Goal: Check status: Check status

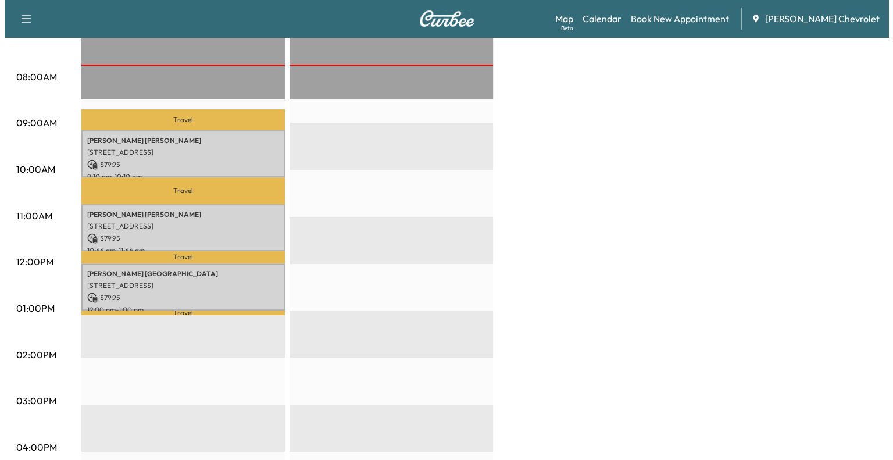
scroll to position [293, 0]
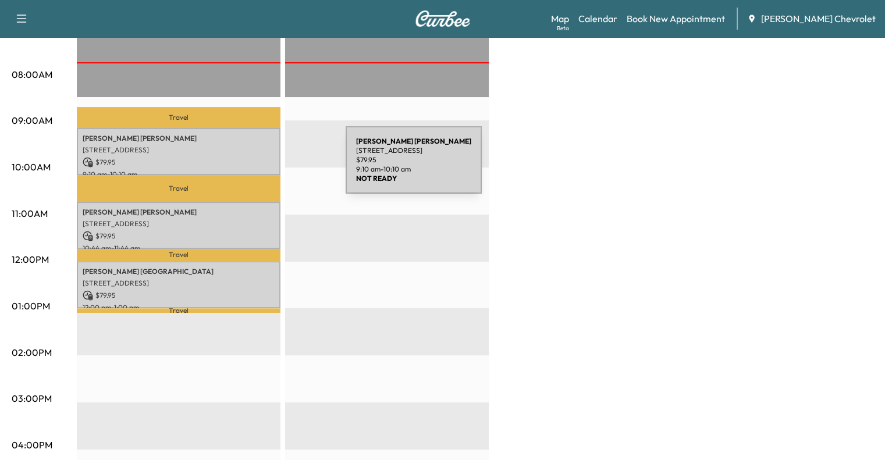
click at [258, 167] on div "[PERSON_NAME] [STREET_ADDRESS] $ 79.95 9:10 am - 10:10 am" at bounding box center [179, 151] width 204 height 47
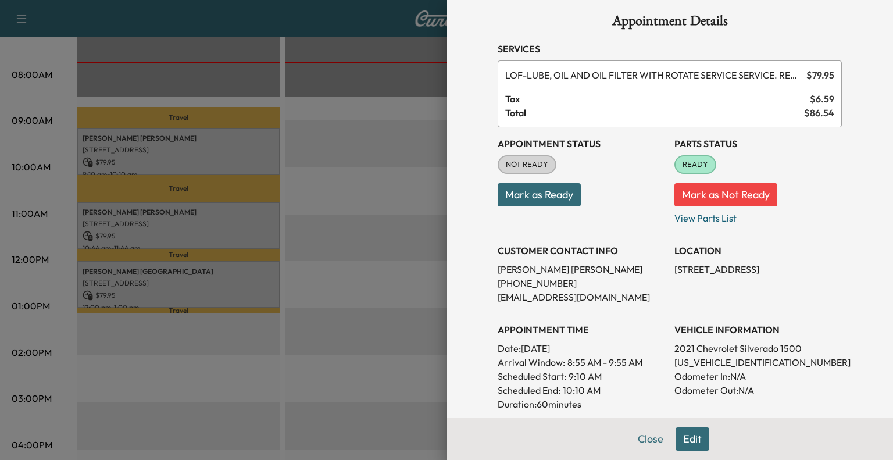
scroll to position [0, 0]
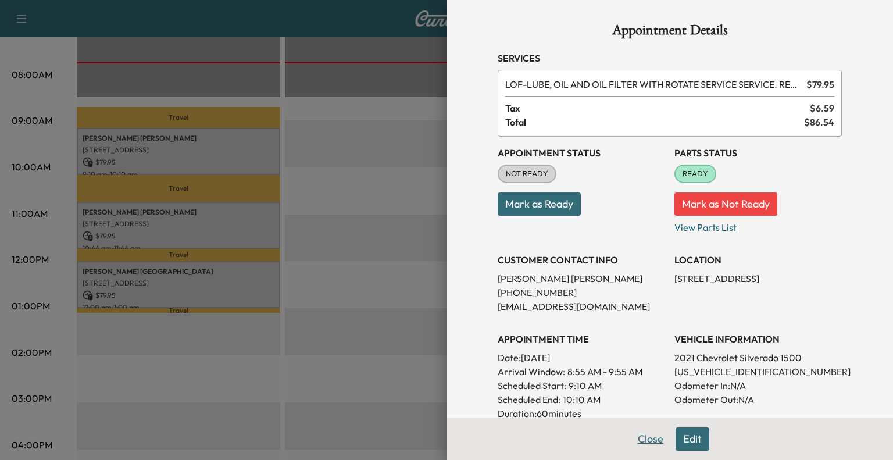
click at [635, 440] on button "Close" at bounding box center [650, 438] width 41 height 23
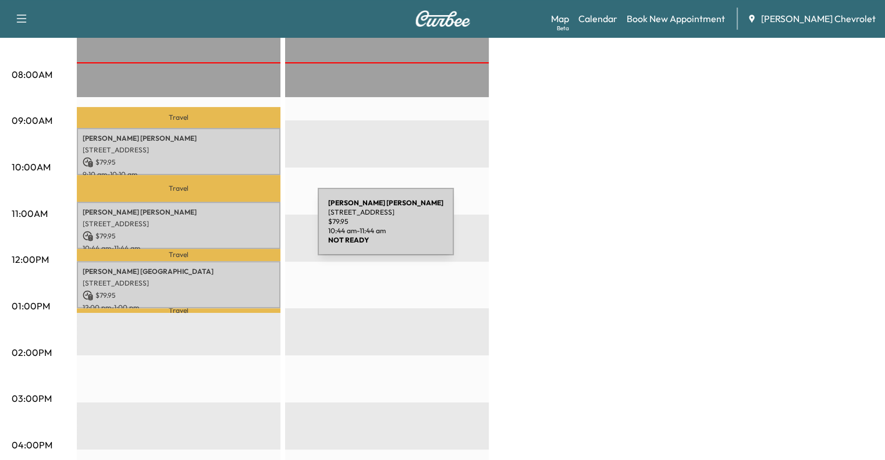
click at [230, 231] on p "$ 79.95" at bounding box center [179, 236] width 192 height 10
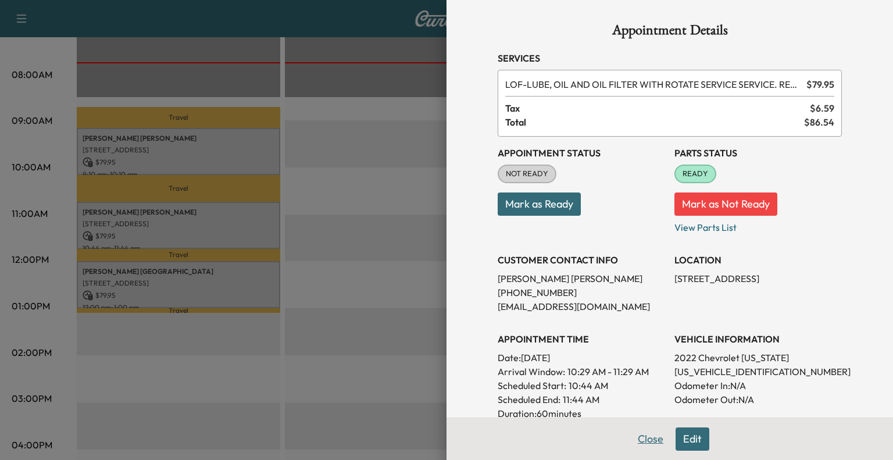
click at [639, 443] on button "Close" at bounding box center [650, 438] width 41 height 23
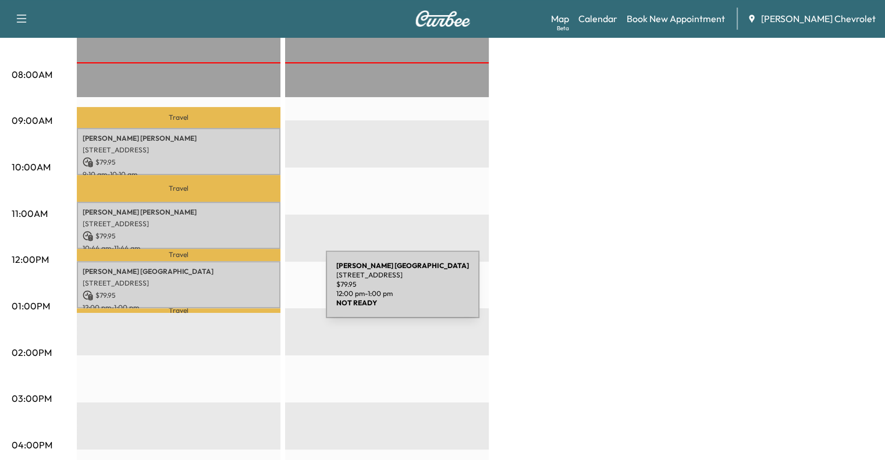
click at [237, 290] on p "$ 79.95" at bounding box center [179, 295] width 192 height 10
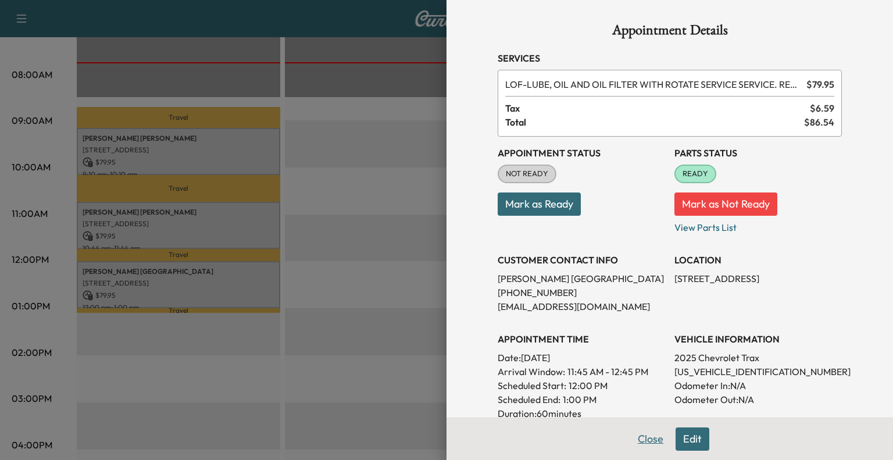
click at [636, 444] on button "Close" at bounding box center [650, 438] width 41 height 23
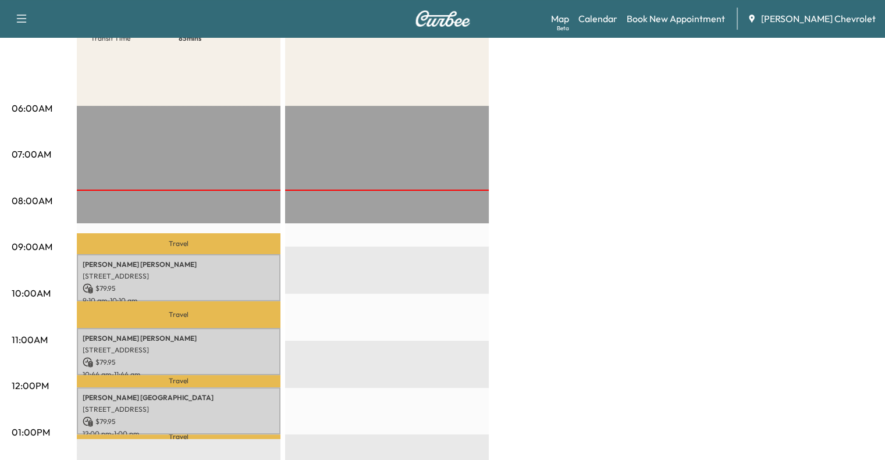
scroll to position [158, 0]
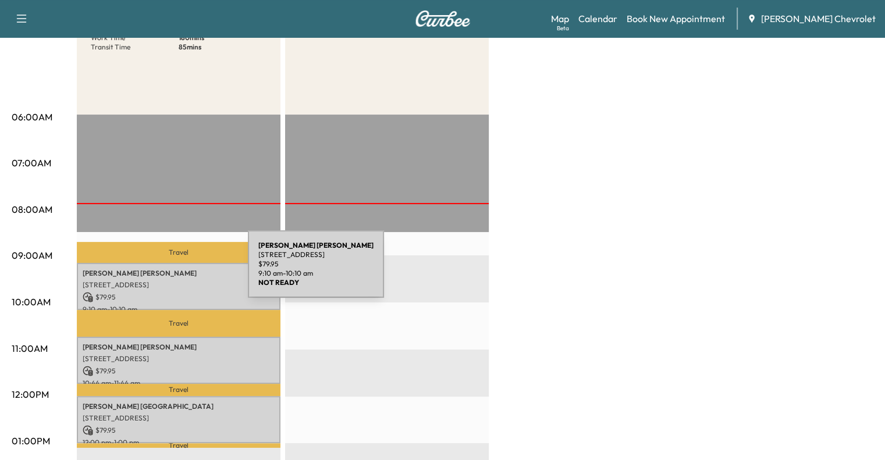
click at [161, 271] on p "[PERSON_NAME]" at bounding box center [179, 273] width 192 height 9
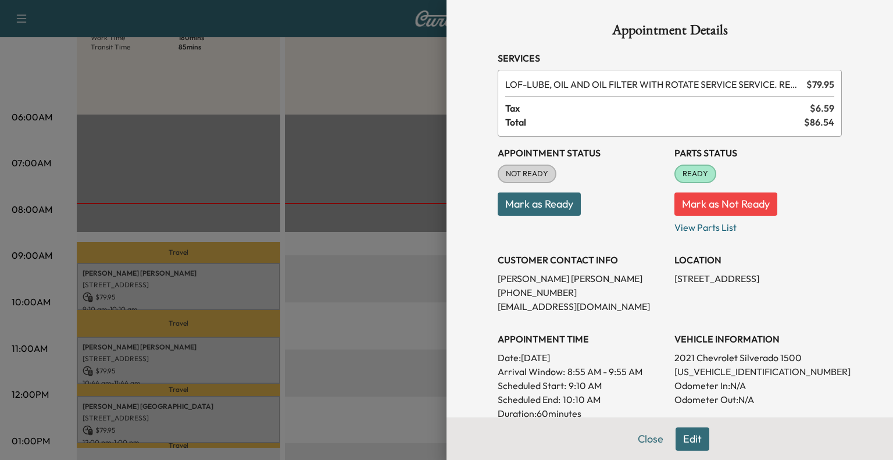
click at [526, 199] on button "Mark as Ready" at bounding box center [539, 204] width 83 height 23
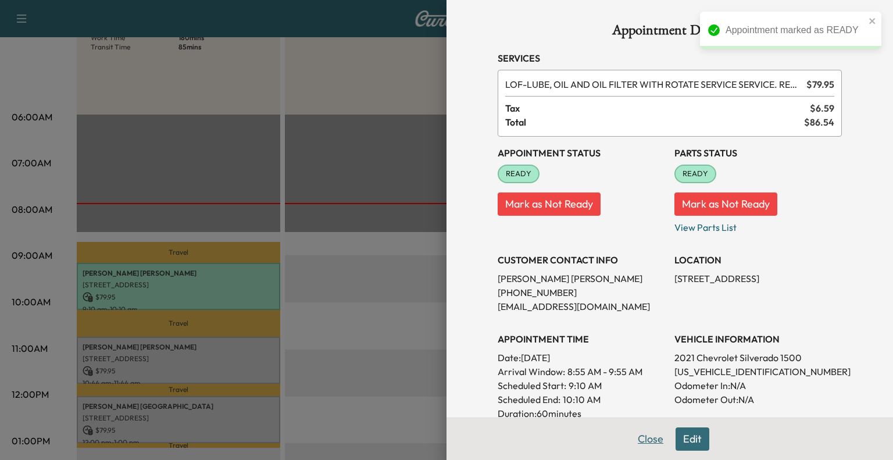
click at [633, 445] on button "Close" at bounding box center [650, 438] width 41 height 23
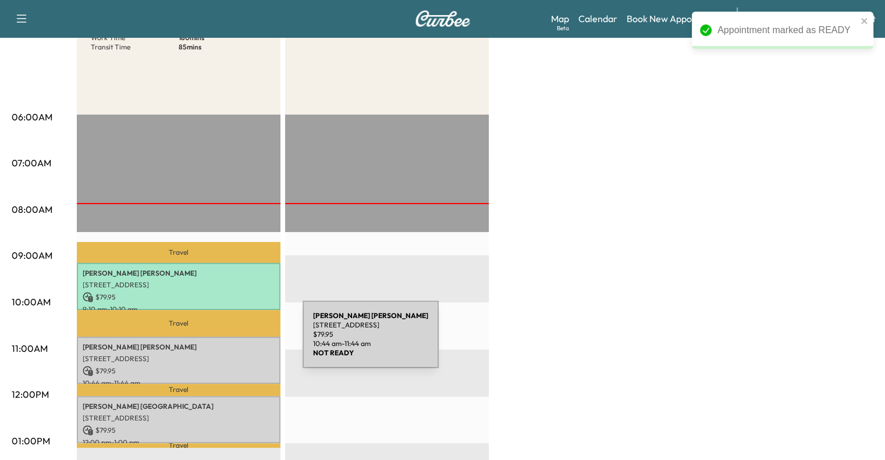
click at [215, 343] on p "[PERSON_NAME]" at bounding box center [179, 347] width 192 height 9
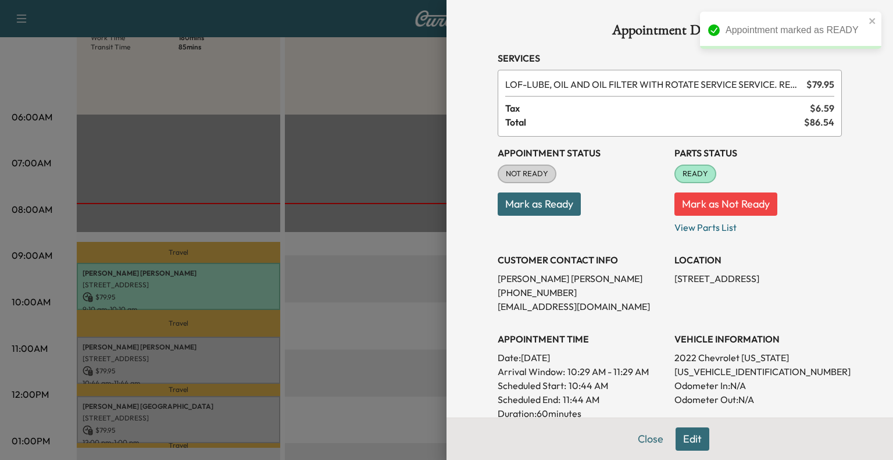
click at [542, 216] on div "Appointment Status NOT READY Mark as Ready" at bounding box center [581, 186] width 167 height 98
click at [527, 202] on button "Mark as Ready" at bounding box center [539, 204] width 83 height 23
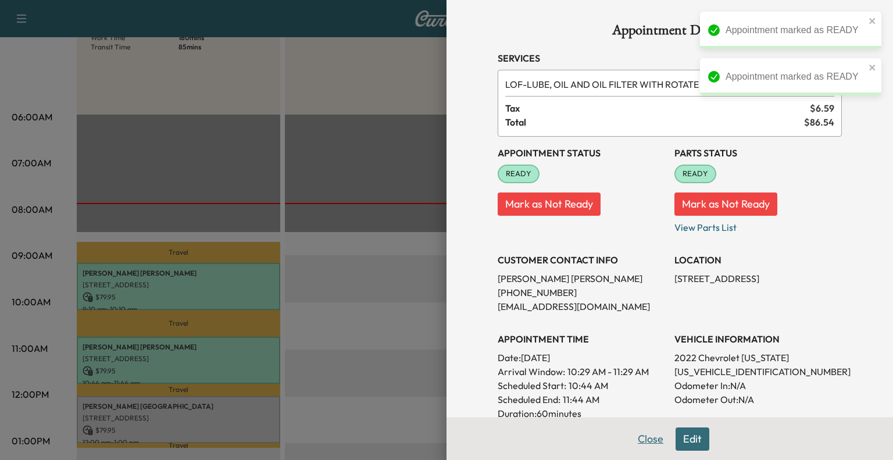
click at [632, 435] on button "Close" at bounding box center [650, 438] width 41 height 23
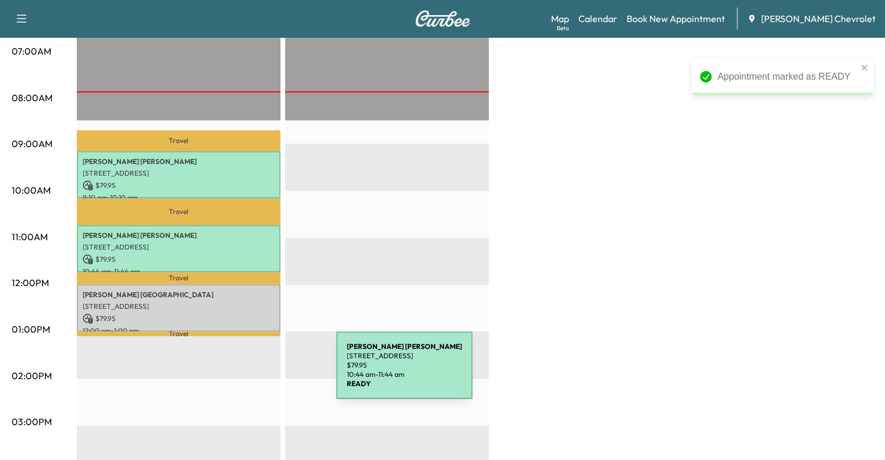
scroll to position [270, 0]
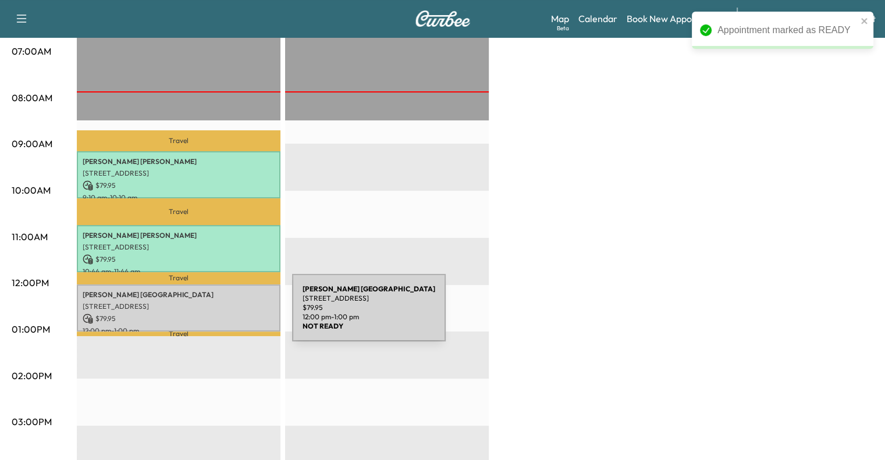
click at [205, 314] on p "$ 79.95" at bounding box center [179, 318] width 192 height 10
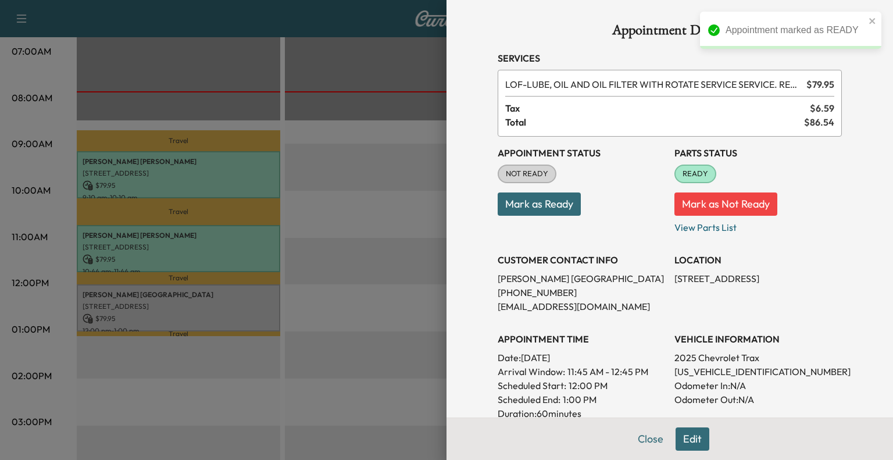
click at [504, 212] on button "Mark as Ready" at bounding box center [539, 204] width 83 height 23
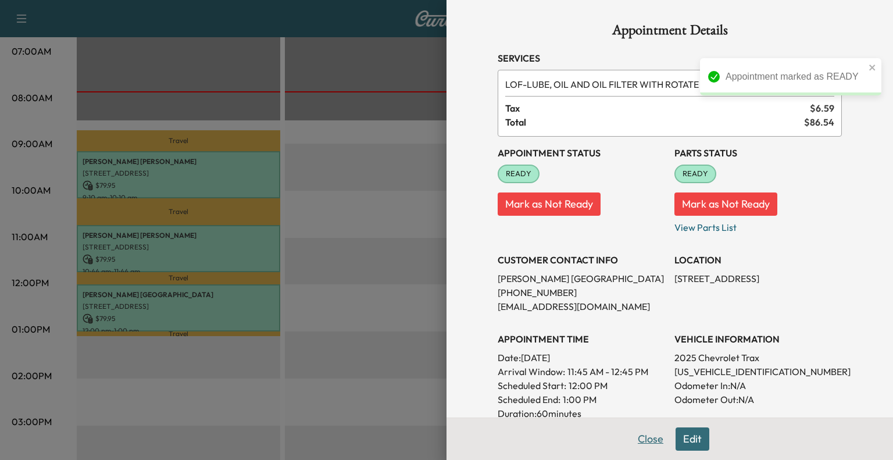
click at [650, 436] on button "Close" at bounding box center [650, 438] width 41 height 23
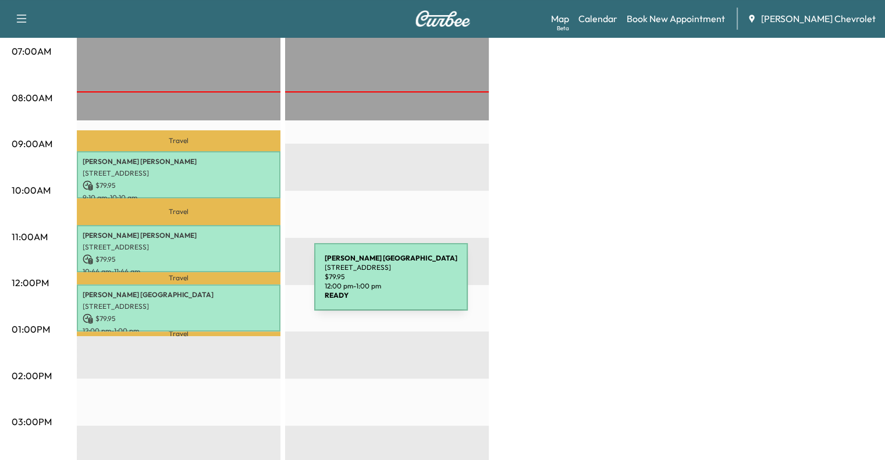
click at [226, 285] on div "[PERSON_NAME] [STREET_ADDRESS] $ 79.95 12:00 pm - 1:00 pm" at bounding box center [179, 307] width 204 height 47
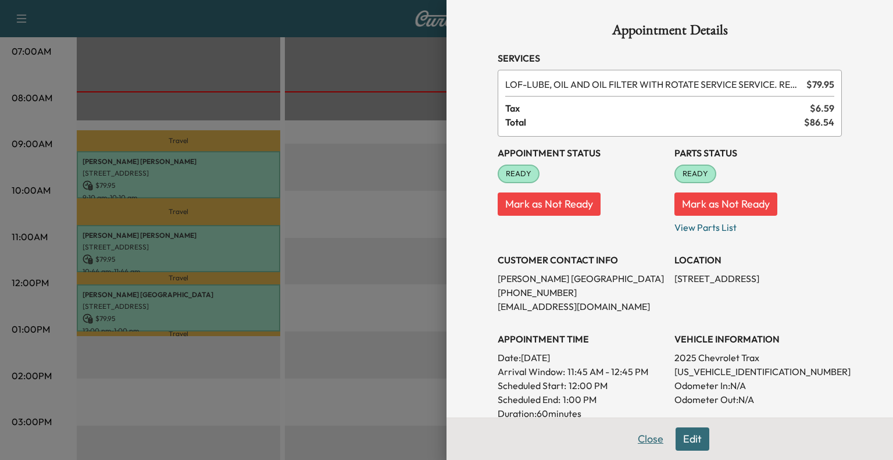
click at [645, 444] on button "Close" at bounding box center [650, 438] width 41 height 23
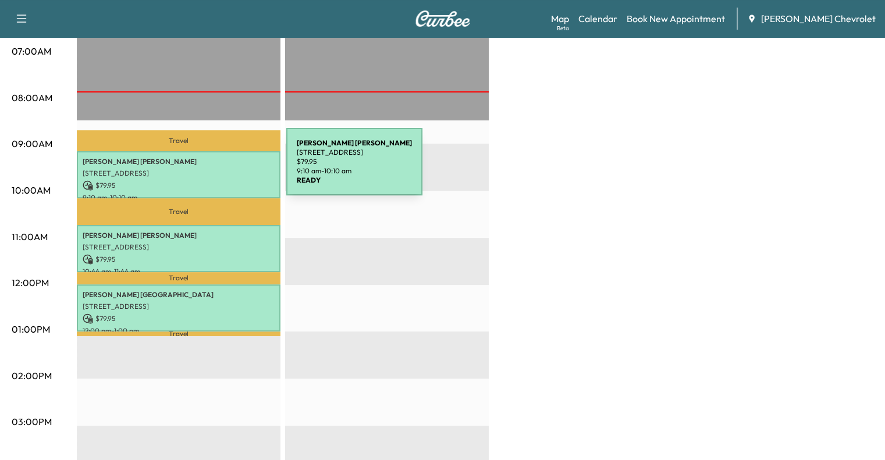
click at [199, 169] on p "[STREET_ADDRESS]" at bounding box center [179, 173] width 192 height 9
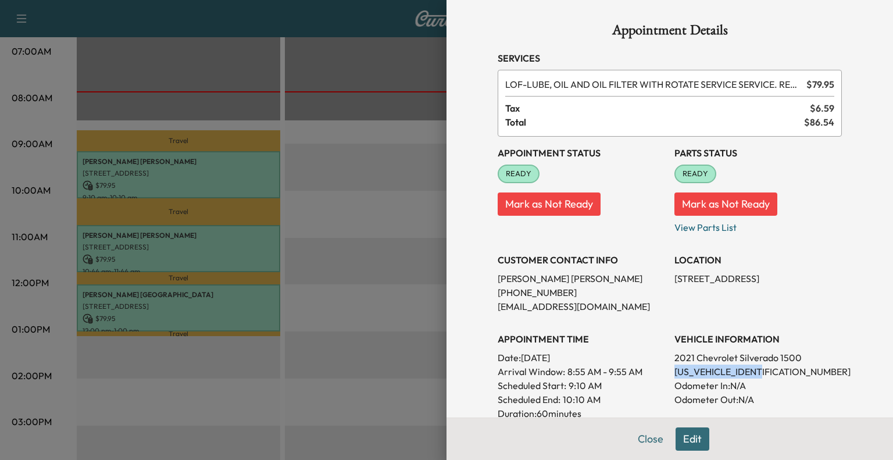
drag, startPoint x: 661, startPoint y: 369, endPoint x: 840, endPoint y: 370, distance: 179.1
click at [840, 370] on div "Appointment Details Services LOF - LUBE, OIL AND OIL FILTER WITH ROTATE SERVICE…" at bounding box center [670, 341] width 372 height 683
copy p "[US_VEHICLE_IDENTIFICATION_NUMBER]"
drag, startPoint x: 484, startPoint y: 309, endPoint x: 586, endPoint y: 309, distance: 101.8
click at [586, 309] on div "Appointment Details Services LOF - LUBE, OIL AND OIL FILTER WITH ROTATE SERVICE…" at bounding box center [670, 341] width 372 height 683
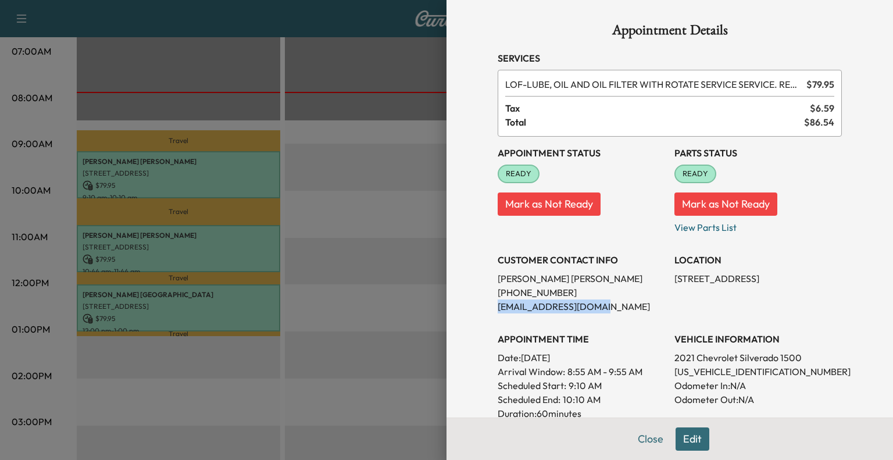
copy p "[EMAIL_ADDRESS][DOMAIN_NAME]"
drag, startPoint x: 663, startPoint y: 372, endPoint x: 762, endPoint y: 371, distance: 99.5
click at [762, 371] on div "Appointment Status READY Mark as Not Ready Parts Status READY Mark as Not Ready…" at bounding box center [670, 325] width 344 height 377
copy p "[US_VEHICLE_IDENTIFICATION_NUMBER]"
click at [643, 442] on button "Close" at bounding box center [650, 438] width 41 height 23
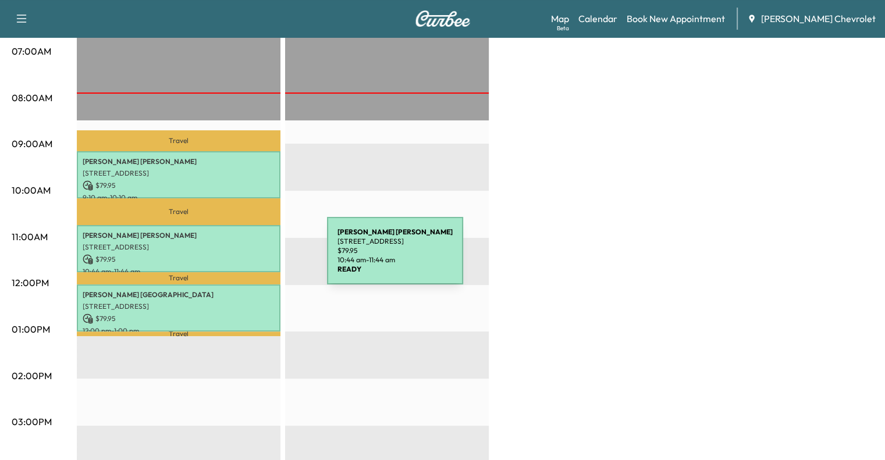
click at [240, 258] on p "$ 79.95" at bounding box center [179, 259] width 192 height 10
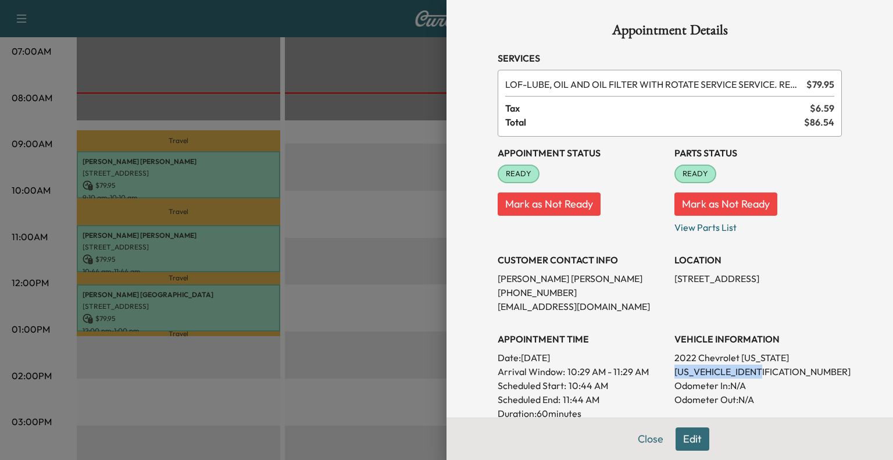
drag, startPoint x: 666, startPoint y: 372, endPoint x: 765, endPoint y: 373, distance: 99.5
click at [765, 373] on p "[US_VEHICLE_IDENTIFICATION_NUMBER]" at bounding box center [758, 372] width 167 height 14
copy p "[US_VEHICLE_IDENTIFICATION_NUMBER]"
click at [640, 432] on button "Close" at bounding box center [650, 438] width 41 height 23
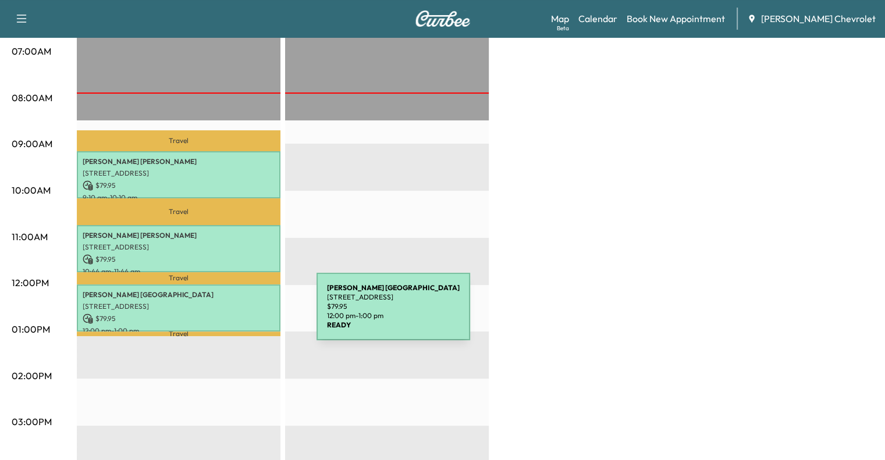
click at [229, 313] on p "$ 79.95" at bounding box center [179, 318] width 192 height 10
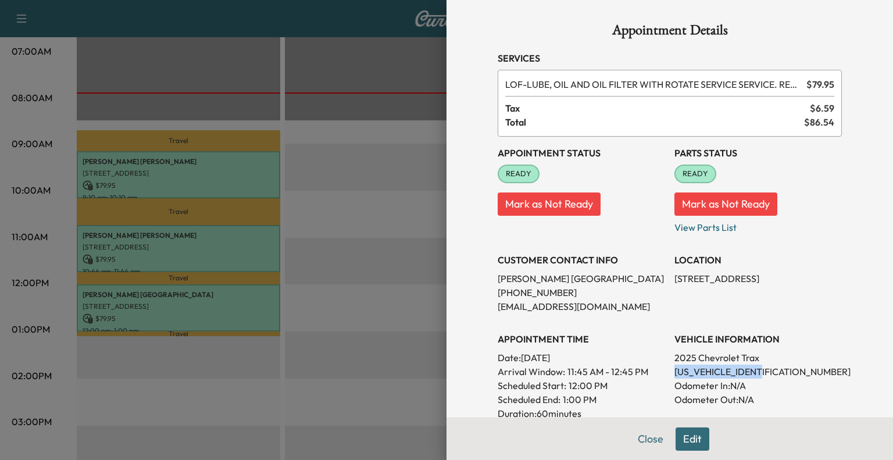
drag, startPoint x: 664, startPoint y: 370, endPoint x: 758, endPoint y: 372, distance: 94.8
click at [758, 372] on div "Appointment Status READY Mark as Not Ready Parts Status READY Mark as Not Ready…" at bounding box center [670, 325] width 344 height 377
copy p "[US_VEHICLE_IDENTIFICATION_NUMBER]"
drag, startPoint x: 488, startPoint y: 278, endPoint x: 543, endPoint y: 277, distance: 55.3
click at [543, 277] on div "Appointment Details Services LOF - LUBE, OIL AND OIL FILTER WITH ROTATE SERVICE…" at bounding box center [670, 341] width 372 height 683
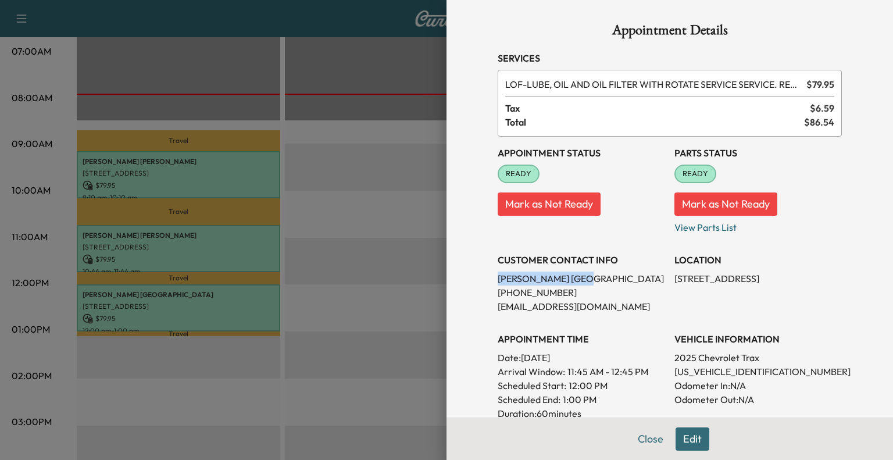
copy p "[PERSON_NAME]"
drag, startPoint x: 487, startPoint y: 309, endPoint x: 572, endPoint y: 315, distance: 85.1
click at [572, 315] on div "Appointment Details Services LOF - LUBE, OIL AND OIL FILTER WITH ROTATE SERVICE…" at bounding box center [670, 341] width 372 height 683
copy p "[EMAIL_ADDRESS][DOMAIN_NAME]"
drag, startPoint x: 664, startPoint y: 370, endPoint x: 764, endPoint y: 371, distance: 99.5
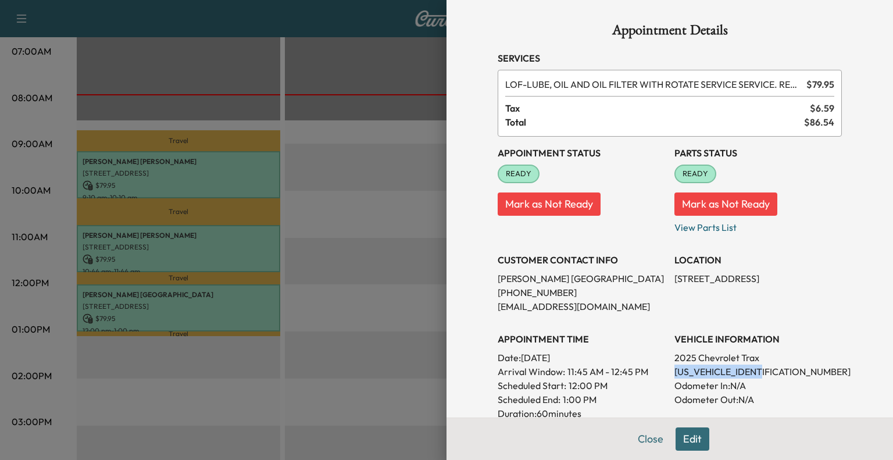
click at [764, 371] on div "Appointment Status READY Mark as Not Ready Parts Status READY Mark as Not Ready…" at bounding box center [670, 325] width 344 height 377
copy p "[US_VEHICLE_IDENTIFICATION_NUMBER]"
click at [637, 439] on button "Close" at bounding box center [650, 438] width 41 height 23
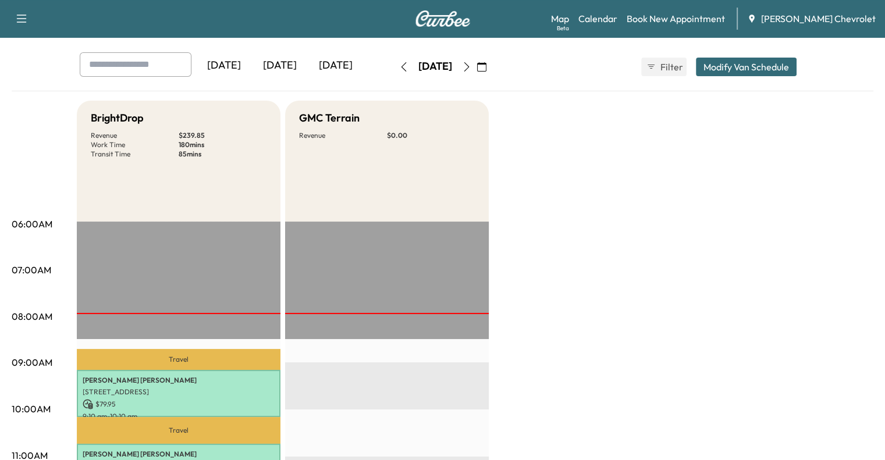
scroll to position [0, 0]
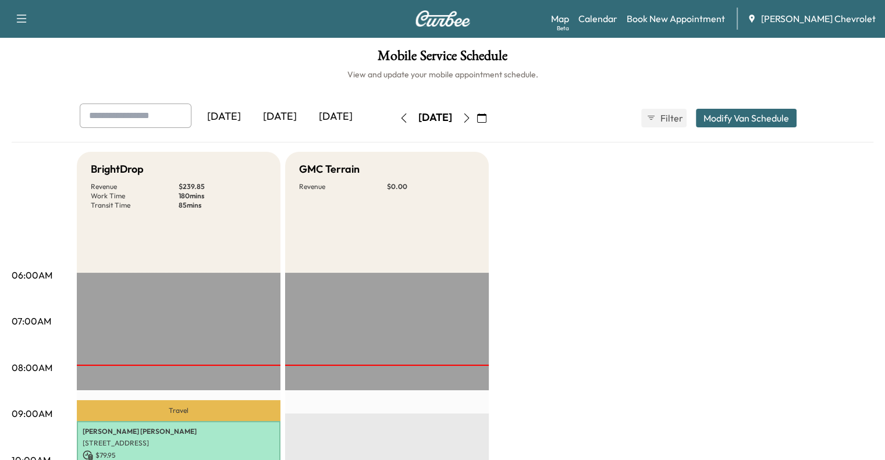
click at [308, 115] on div "[DATE]" at bounding box center [336, 117] width 56 height 27
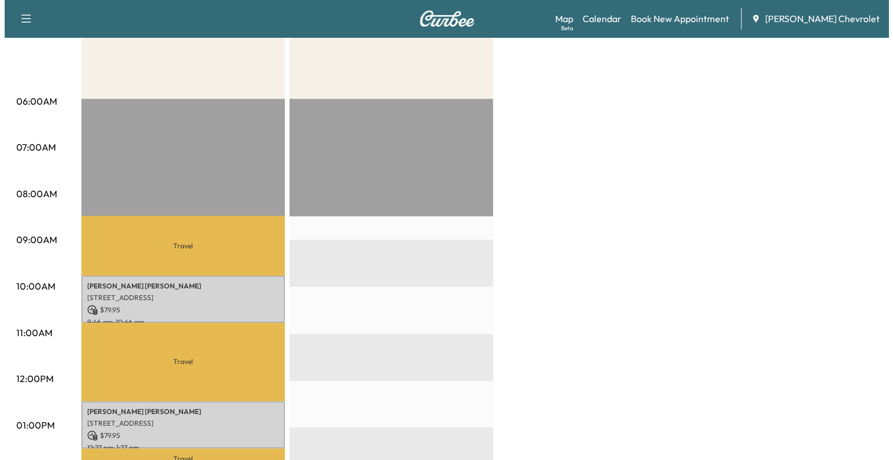
scroll to position [170, 0]
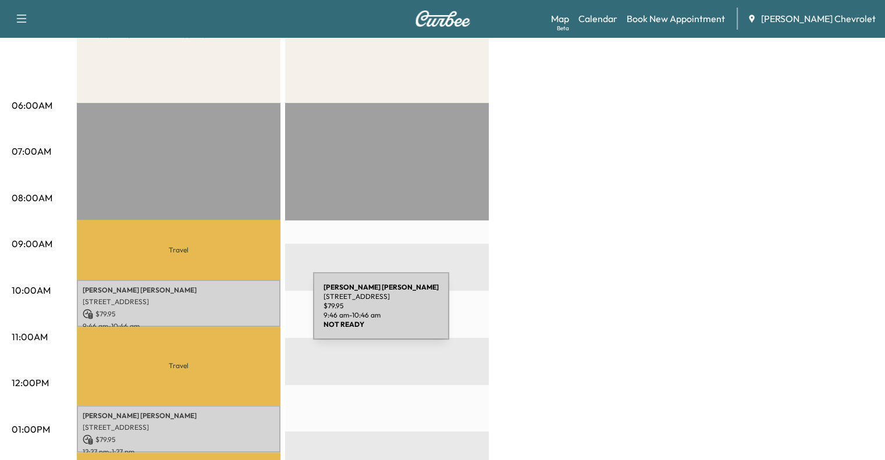
click at [226, 313] on p "$ 79.95" at bounding box center [179, 314] width 192 height 10
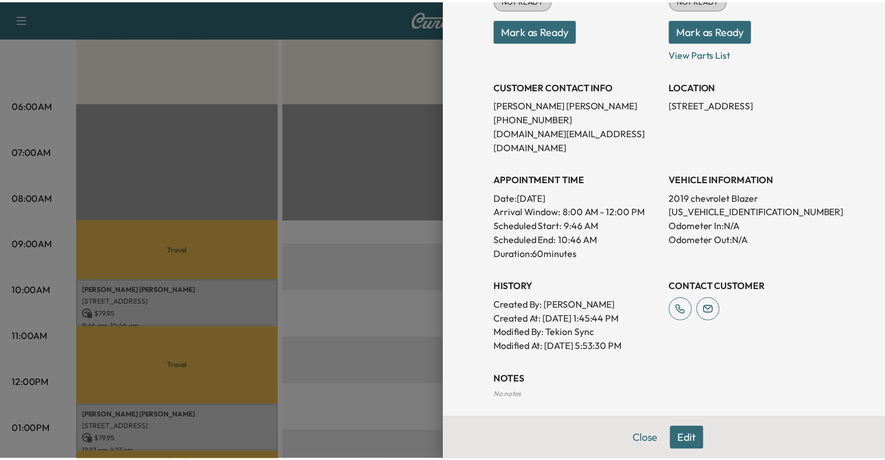
scroll to position [265, 0]
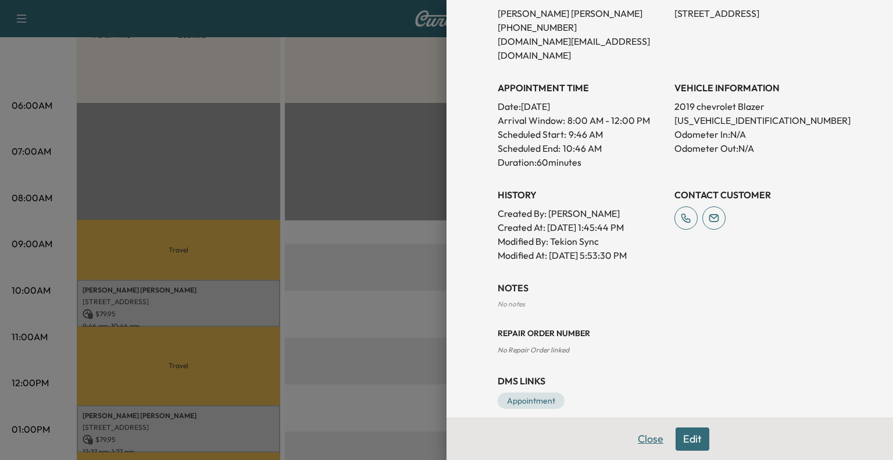
click at [637, 441] on button "Close" at bounding box center [650, 438] width 41 height 23
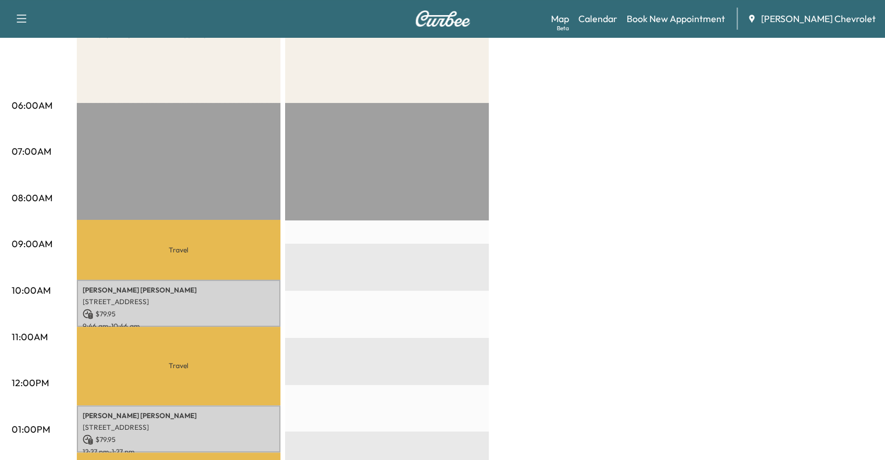
scroll to position [0, 0]
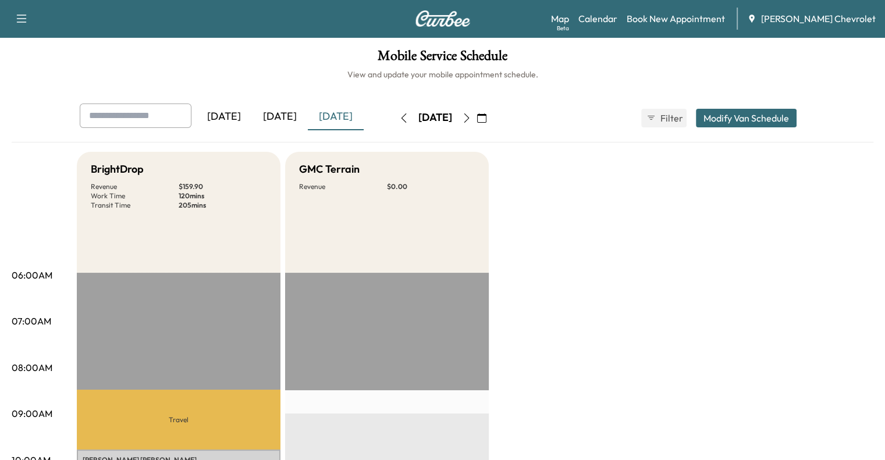
click at [476, 123] on button "button" at bounding box center [467, 118] width 20 height 19
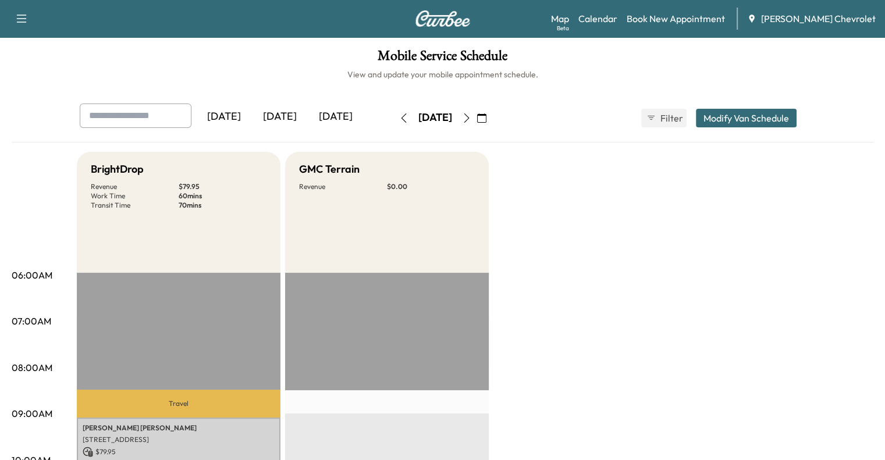
click at [471, 120] on icon "button" at bounding box center [466, 117] width 9 height 9
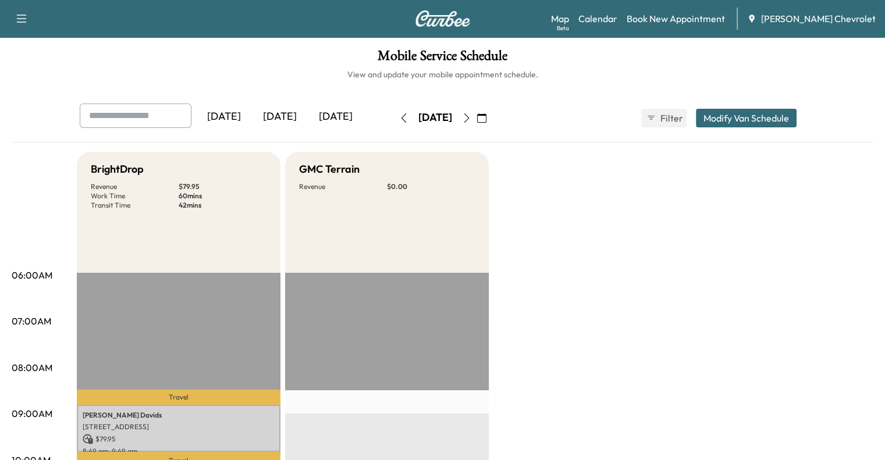
click at [476, 120] on button "button" at bounding box center [467, 118] width 20 height 19
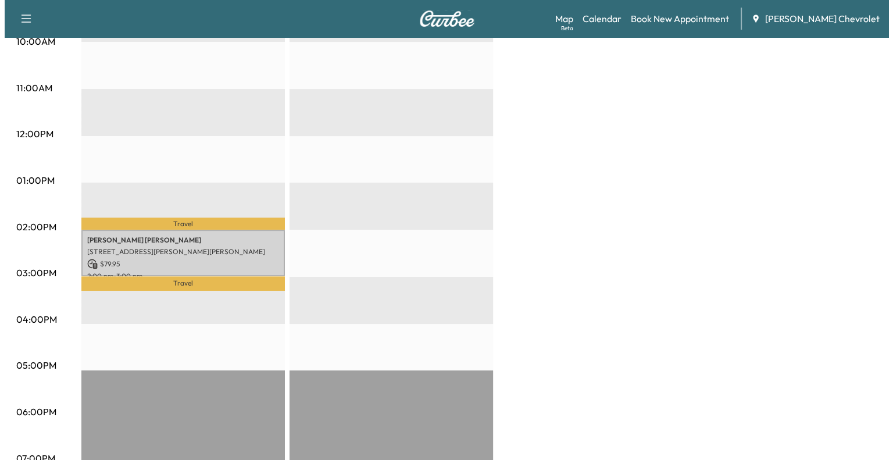
scroll to position [419, 0]
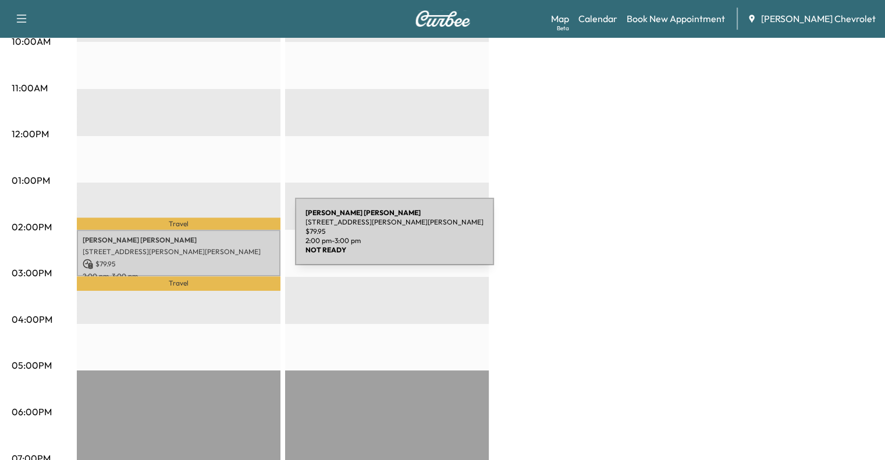
click at [208, 238] on p "[PERSON_NAME]" at bounding box center [179, 240] width 192 height 9
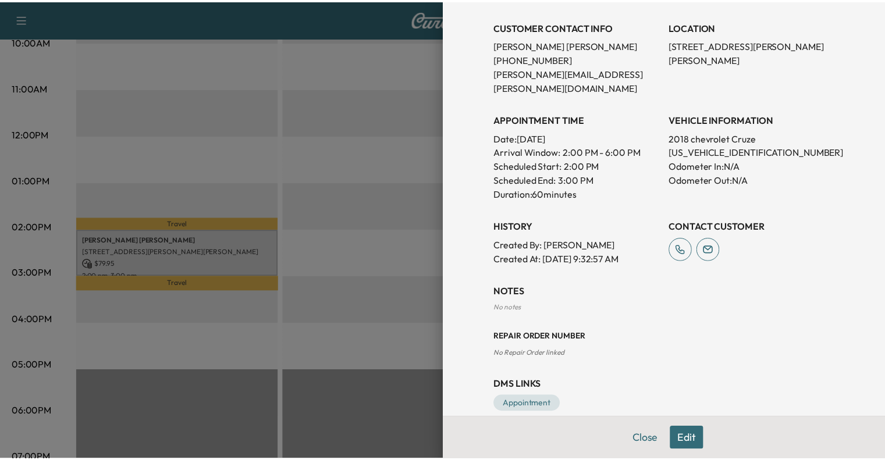
scroll to position [237, 0]
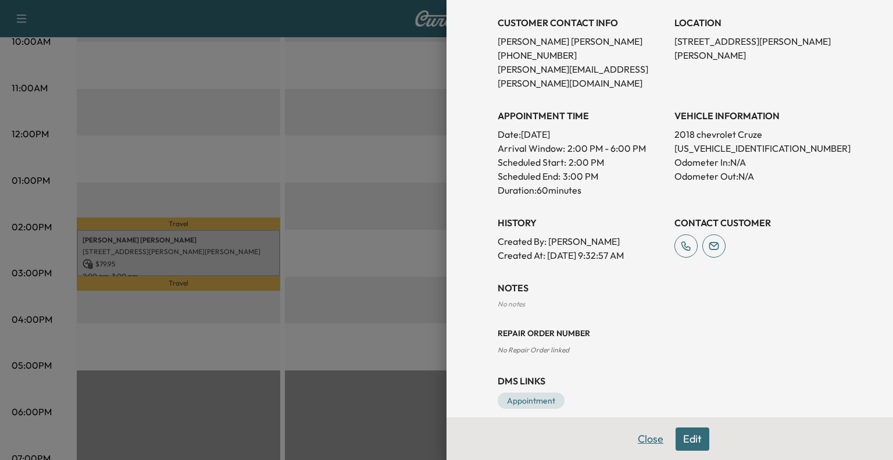
click at [635, 444] on button "Close" at bounding box center [650, 438] width 41 height 23
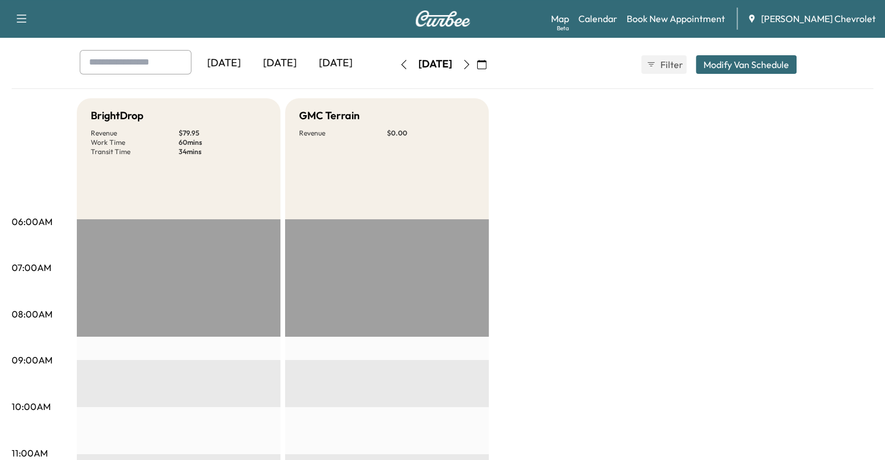
scroll to position [0, 0]
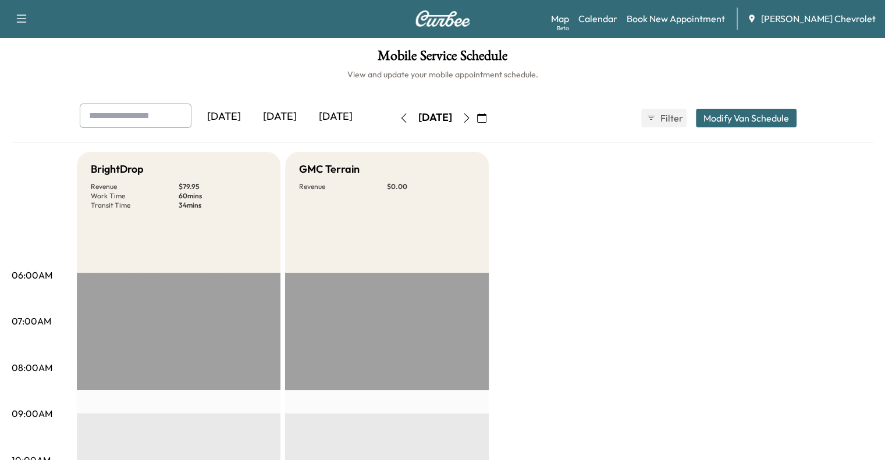
click at [399, 122] on icon "button" at bounding box center [403, 117] width 9 height 9
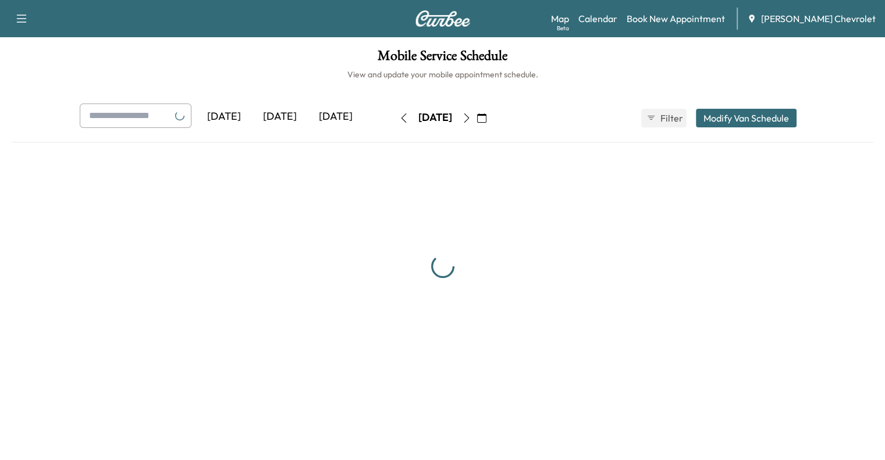
click at [394, 122] on div "[DATE]" at bounding box center [435, 118] width 83 height 19
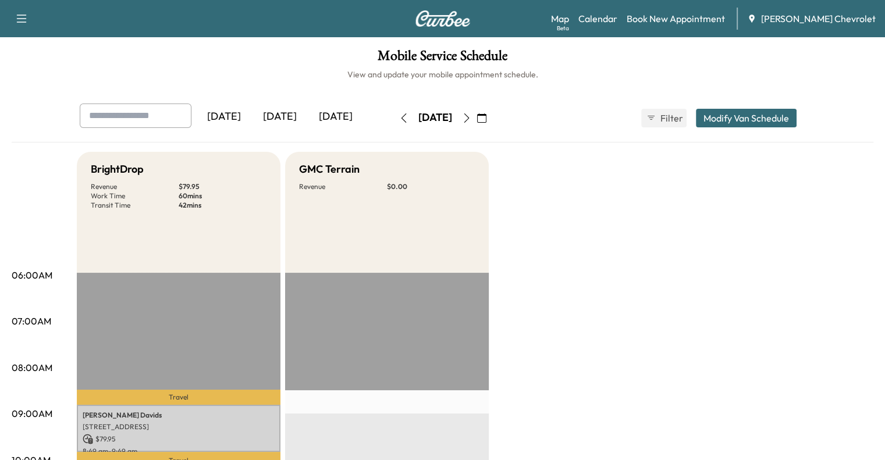
click at [394, 121] on button "button" at bounding box center [404, 118] width 20 height 19
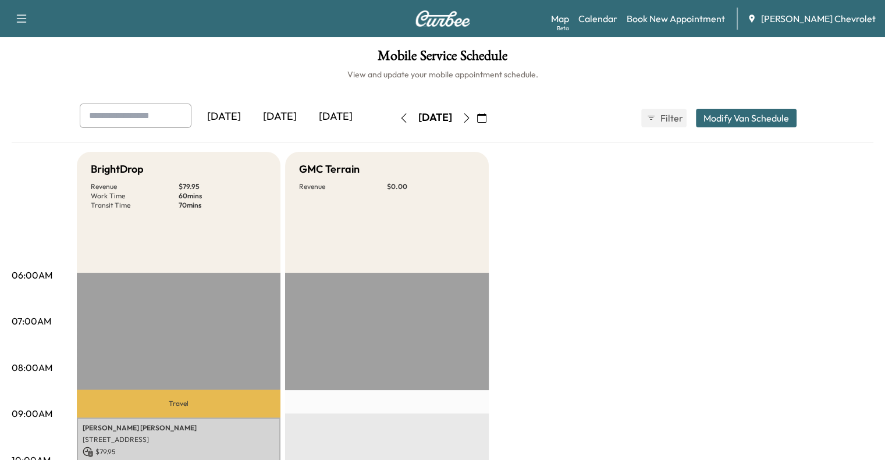
click at [401, 120] on icon "button" at bounding box center [403, 117] width 5 height 9
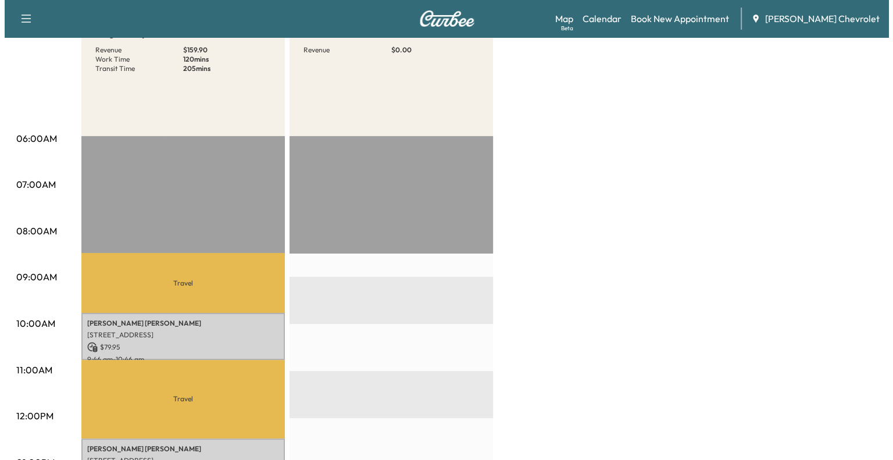
scroll to position [137, 0]
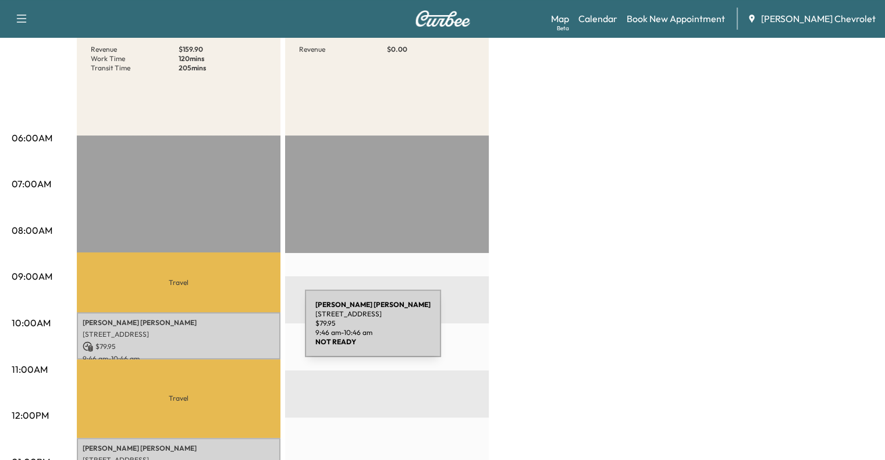
click at [217, 331] on p "[STREET_ADDRESS]" at bounding box center [179, 334] width 192 height 9
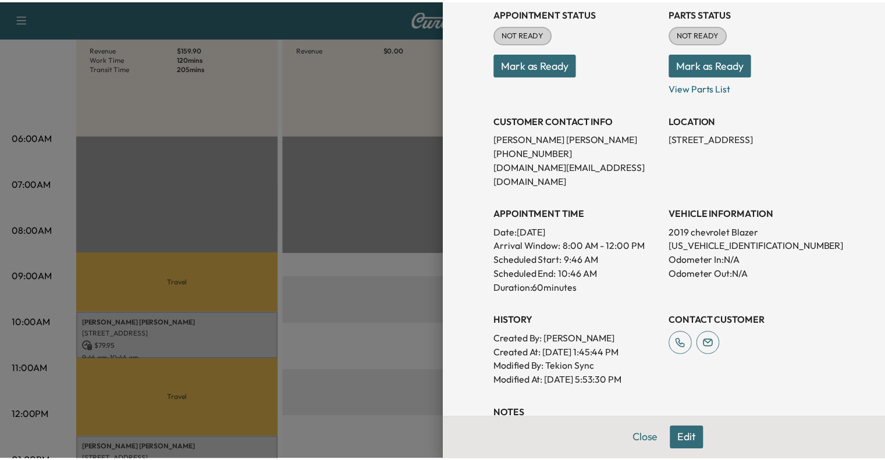
scroll to position [265, 0]
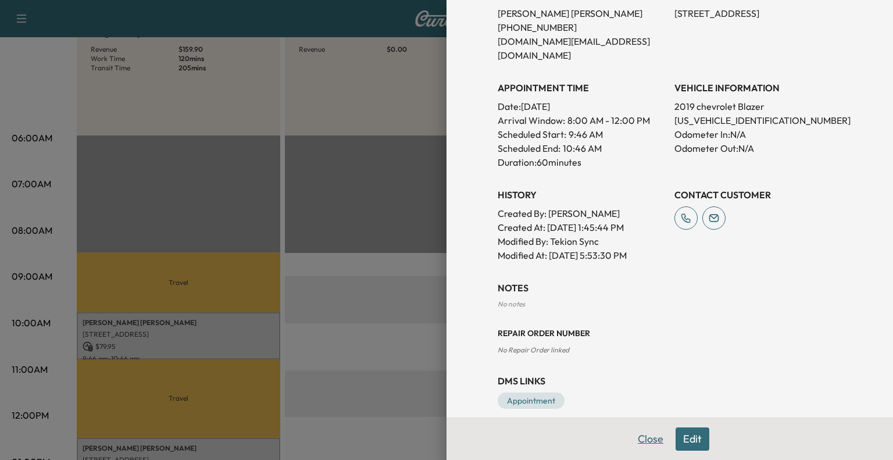
click at [649, 446] on button "Close" at bounding box center [650, 438] width 41 height 23
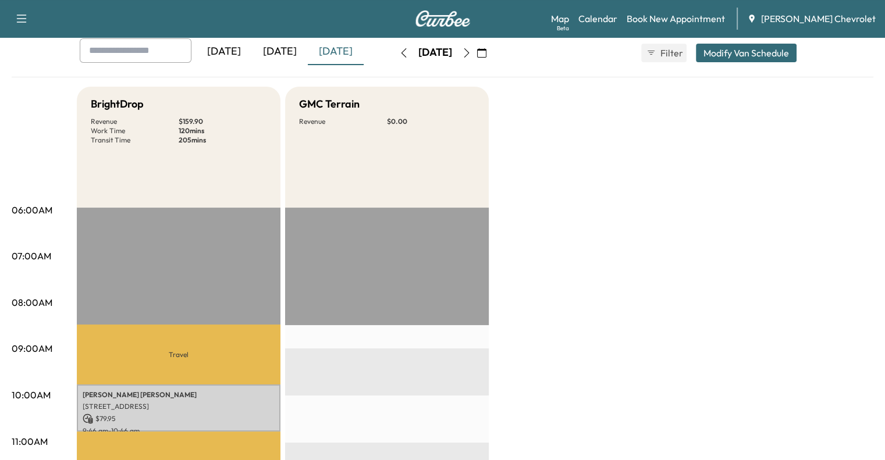
scroll to position [0, 0]
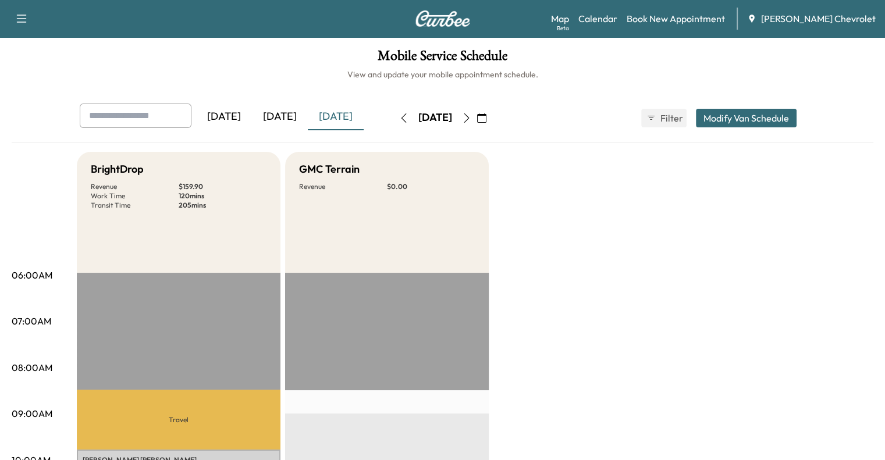
click at [401, 115] on icon "button" at bounding box center [403, 117] width 5 height 9
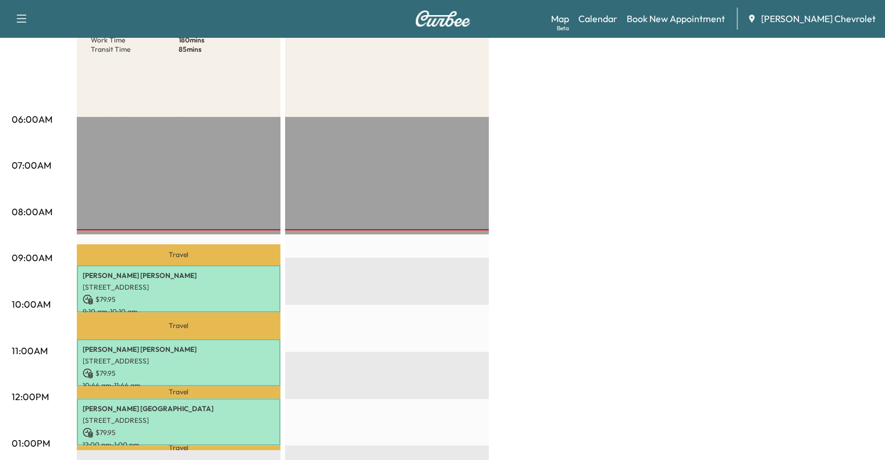
scroll to position [193, 0]
